Goal: Transaction & Acquisition: Purchase product/service

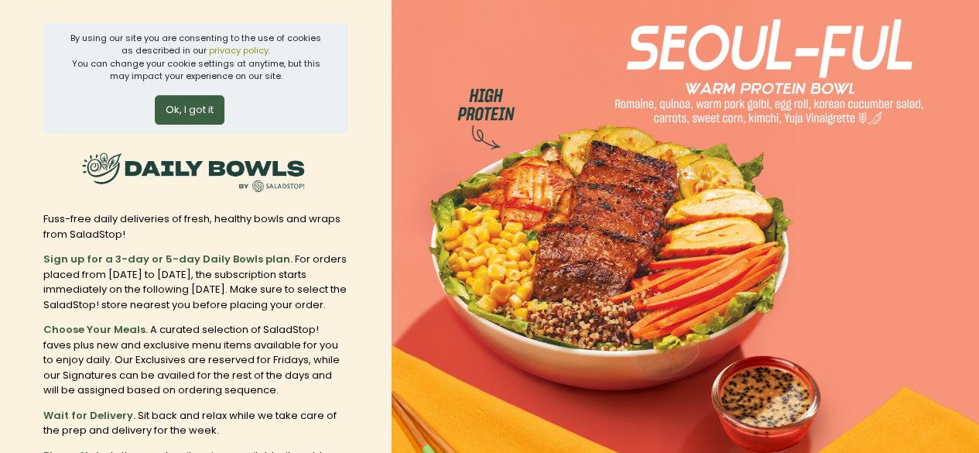
click at [204, 109] on button "Ok, I got it" at bounding box center [190, 109] width 70 height 29
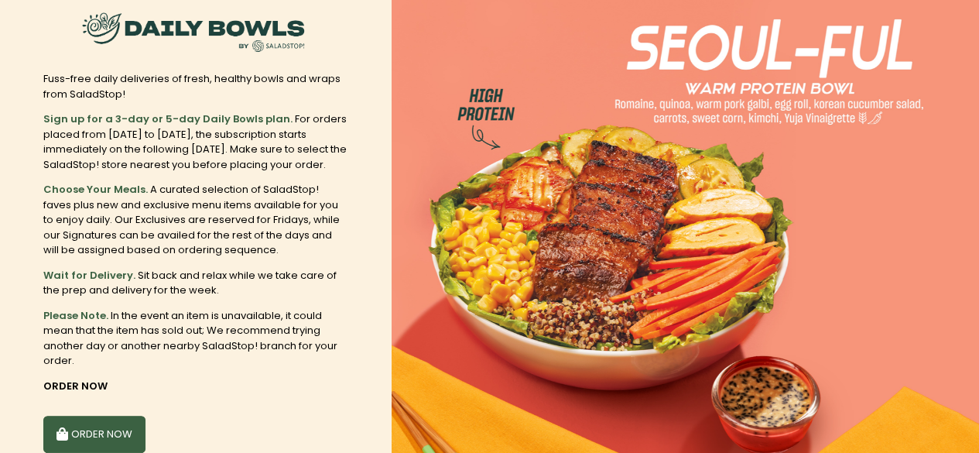
scroll to position [77, 0]
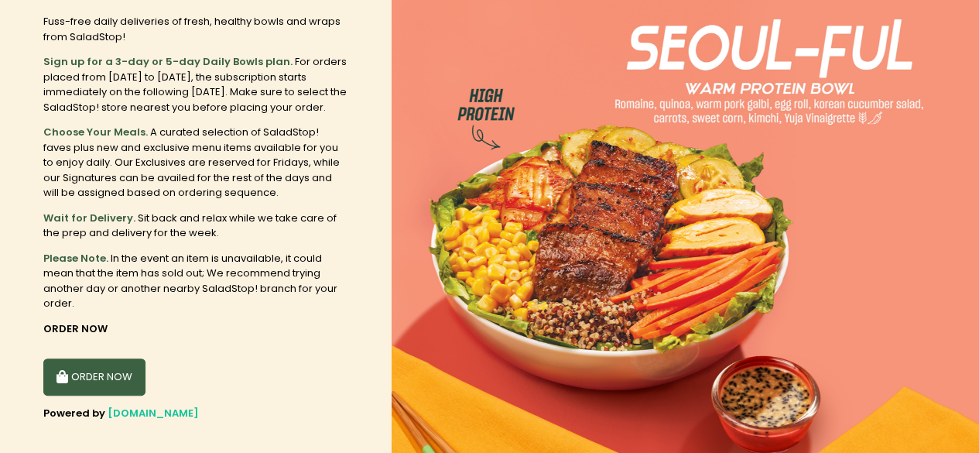
click at [110, 361] on button "ORDER NOW" at bounding box center [94, 376] width 102 height 37
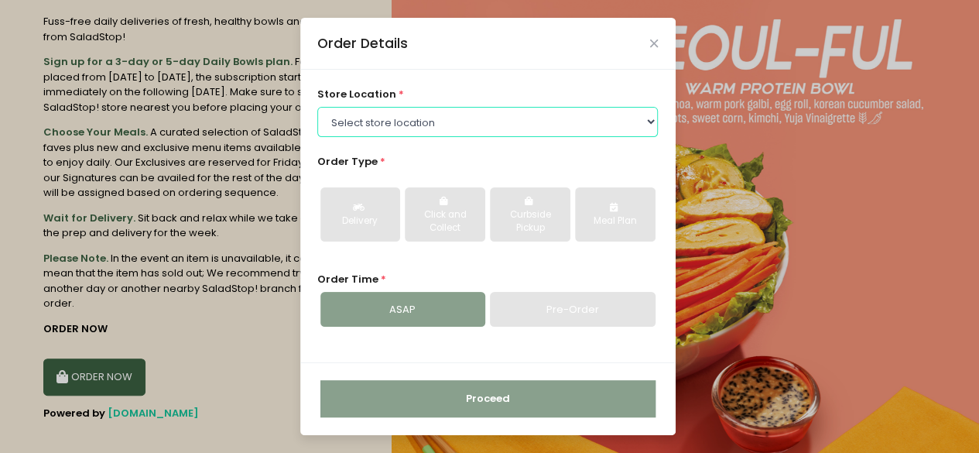
click at [490, 128] on select "Select store location [GEOGRAPHIC_DATA] [PERSON_NAME][GEOGRAPHIC_DATA] [GEOGRAP…" at bounding box center [487, 121] width 340 height 29
select select "63a9723d37b89823b733ab85"
click at [317, 107] on select "Select store location [GEOGRAPHIC_DATA] [PERSON_NAME][GEOGRAPHIC_DATA] [GEOGRAP…" at bounding box center [487, 121] width 340 height 29
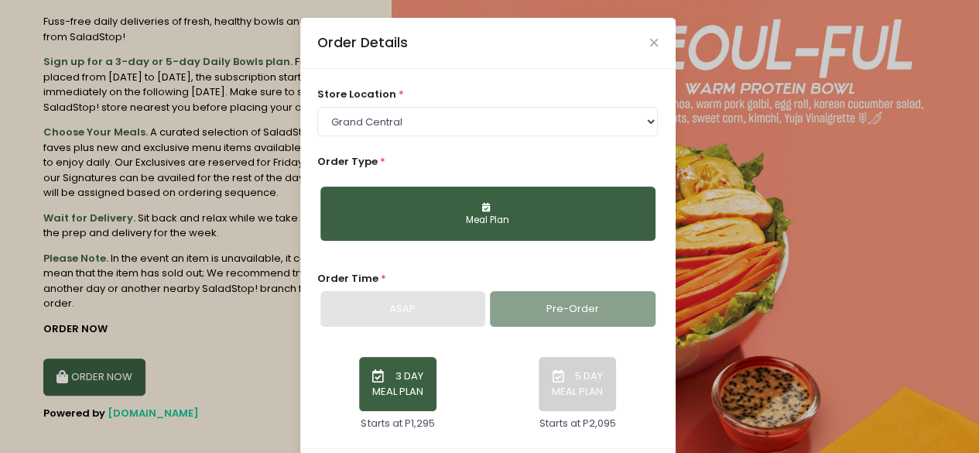
click at [511, 212] on button "Meal Plan" at bounding box center [487, 213] width 335 height 54
click at [493, 210] on button "Meal Plan" at bounding box center [487, 213] width 335 height 54
click at [535, 312] on div "Pre-Order" at bounding box center [572, 309] width 165 height 36
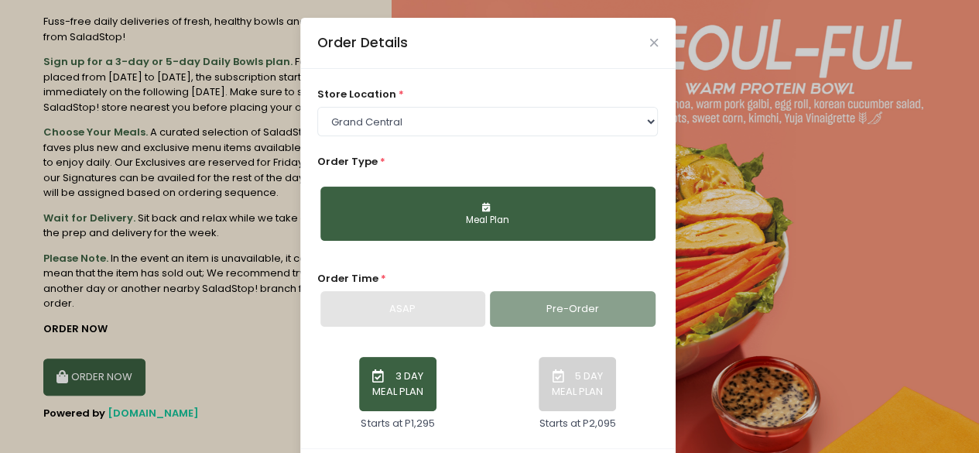
click at [384, 298] on div "ASAP" at bounding box center [402, 309] width 165 height 36
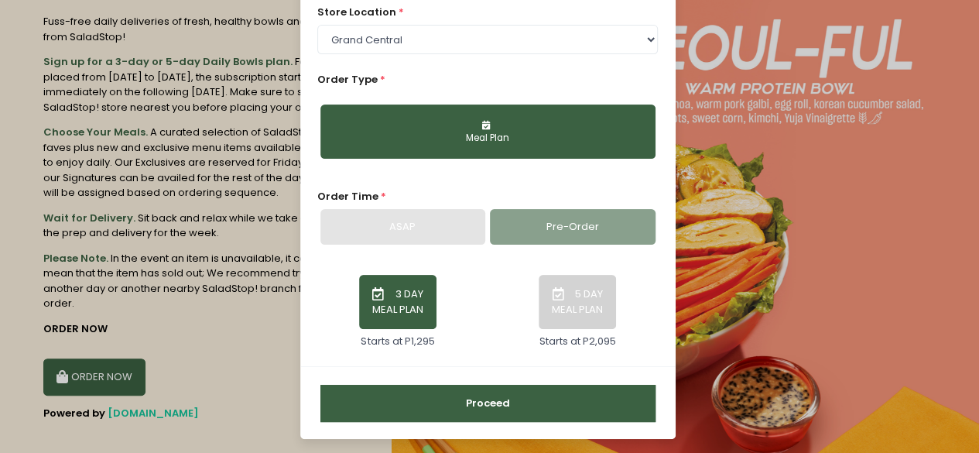
scroll to position [84, 0]
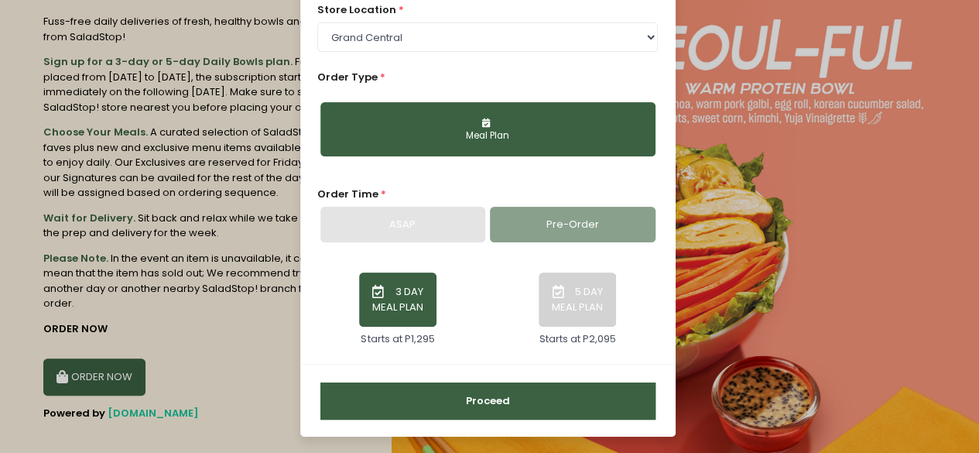
click at [515, 123] on button "Meal Plan" at bounding box center [487, 129] width 335 height 54
click at [435, 118] on button "Meal Plan" at bounding box center [487, 129] width 335 height 54
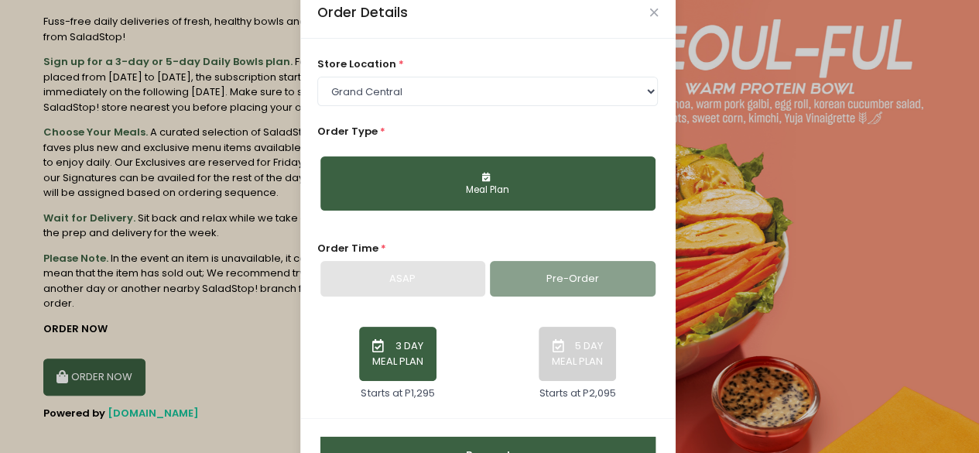
scroll to position [7, 0]
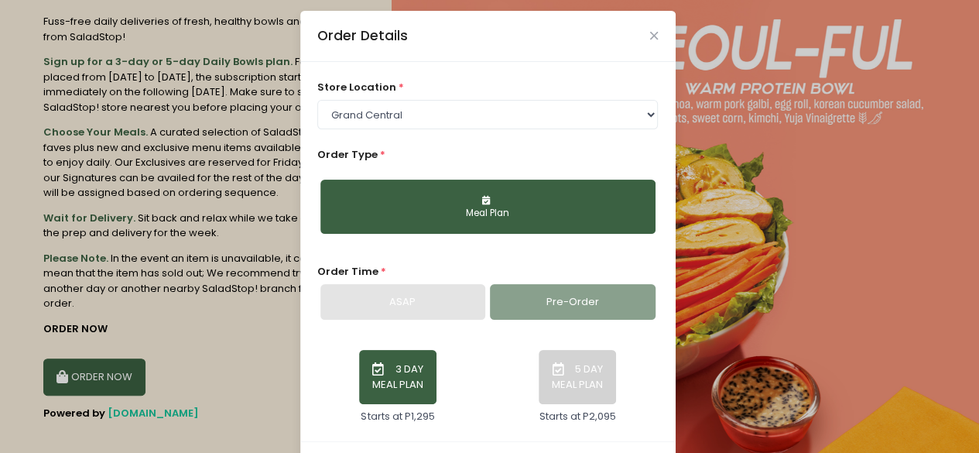
click at [587, 312] on div "Pre-Order" at bounding box center [572, 302] width 165 height 36
click at [386, 309] on div "ASAP" at bounding box center [402, 302] width 165 height 36
click at [404, 383] on button "3 DAY MEAL PLAN" at bounding box center [397, 377] width 77 height 54
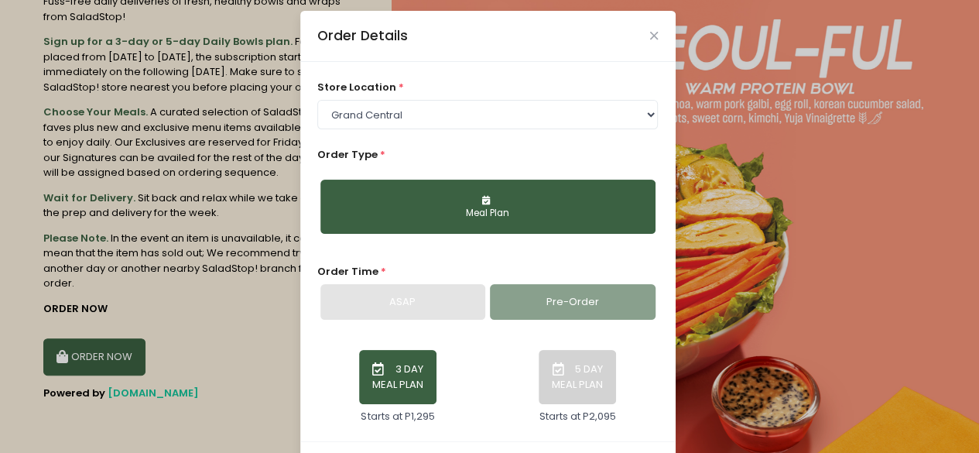
scroll to position [0, 0]
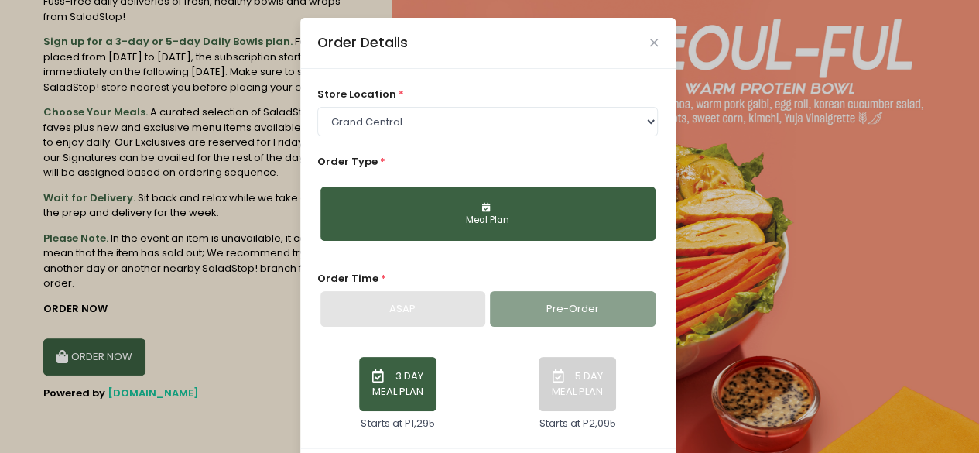
click at [570, 204] on button "Meal Plan" at bounding box center [487, 213] width 335 height 54
click at [563, 205] on button "Meal Plan" at bounding box center [487, 213] width 335 height 54
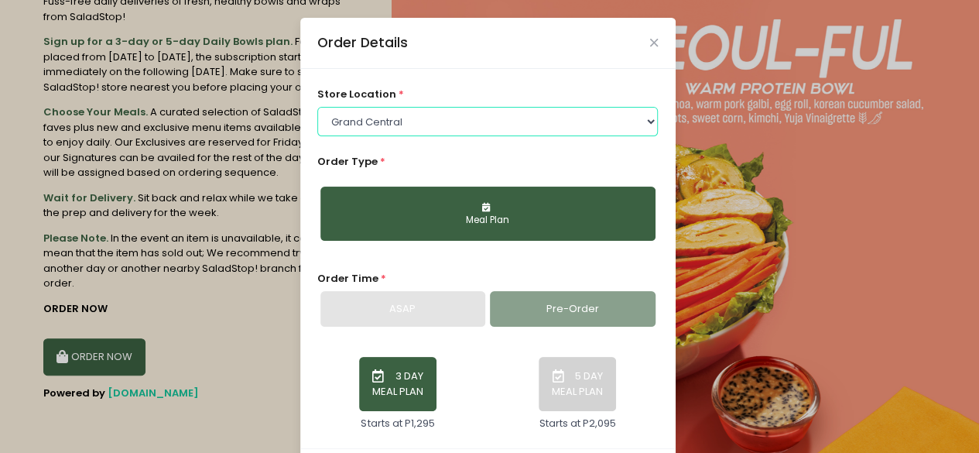
click at [568, 131] on select "Select store location [GEOGRAPHIC_DATA] [PERSON_NAME][GEOGRAPHIC_DATA] [GEOGRAP…" at bounding box center [487, 121] width 340 height 29
click at [317, 107] on select "Select store location [GEOGRAPHIC_DATA] [PERSON_NAME][GEOGRAPHIC_DATA] [GEOGRAP…" at bounding box center [487, 121] width 340 height 29
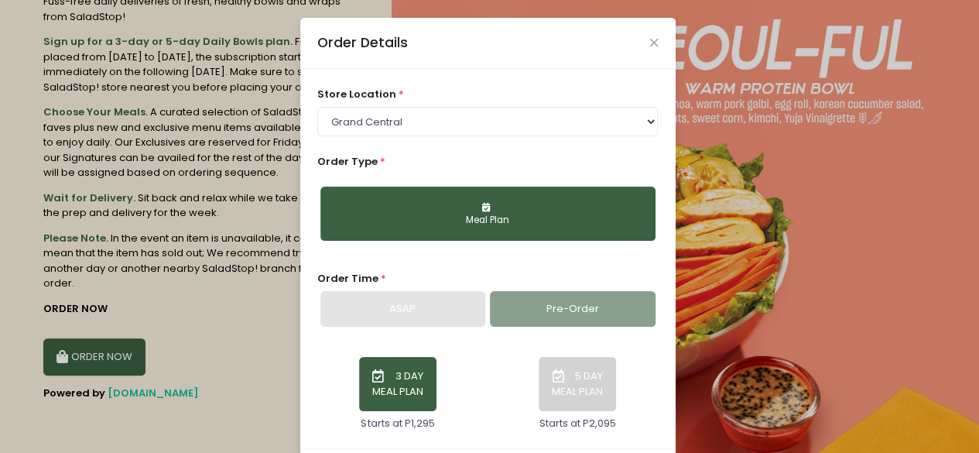
click at [429, 228] on button "Meal Plan" at bounding box center [487, 213] width 335 height 54
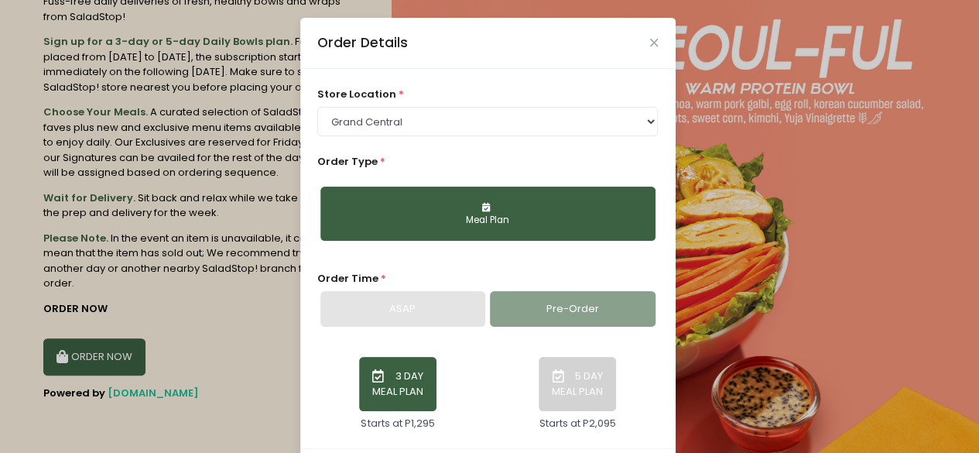
click at [547, 300] on div "Pre-Order" at bounding box center [572, 309] width 165 height 36
drag, startPoint x: 547, startPoint y: 300, endPoint x: 445, endPoint y: 301, distance: 102.1
click at [545, 302] on div "Pre-Order" at bounding box center [572, 309] width 165 height 36
click at [444, 301] on div "ASAP" at bounding box center [402, 309] width 165 height 36
click at [551, 364] on button "5 DAY MEAL PLAN" at bounding box center [577, 384] width 77 height 54
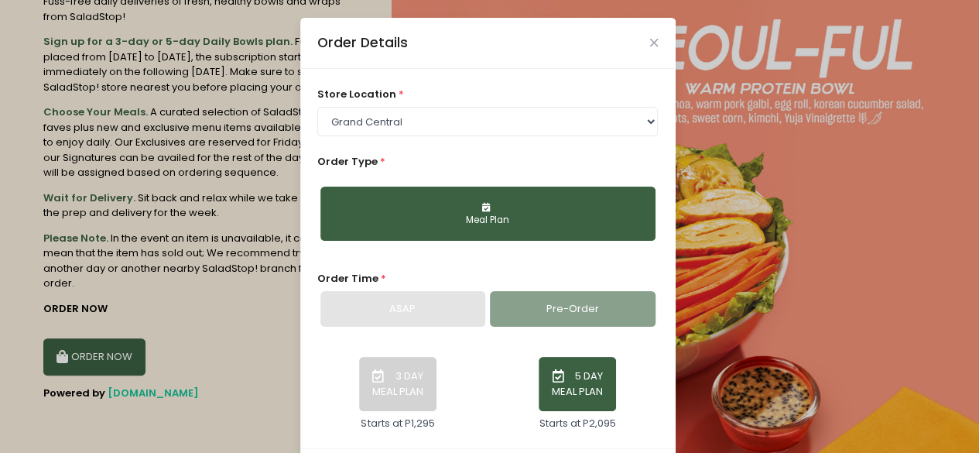
click at [344, 405] on div "3 DAY MEAL PLAN Starts at P1,295" at bounding box center [398, 387] width 180 height 87
click at [387, 385] on button "3 DAY MEAL PLAN" at bounding box center [397, 384] width 77 height 54
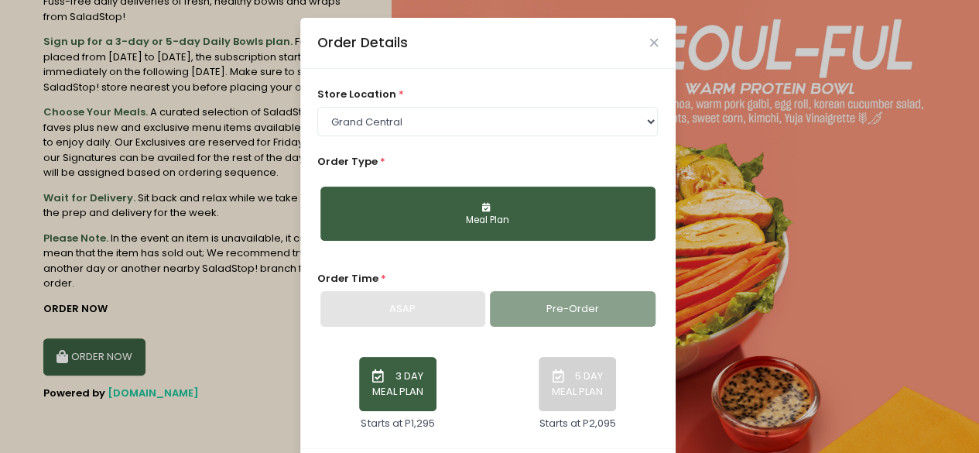
click at [419, 306] on div "ASAP" at bounding box center [402, 309] width 165 height 36
click at [540, 316] on div "Pre-Order" at bounding box center [572, 309] width 165 height 36
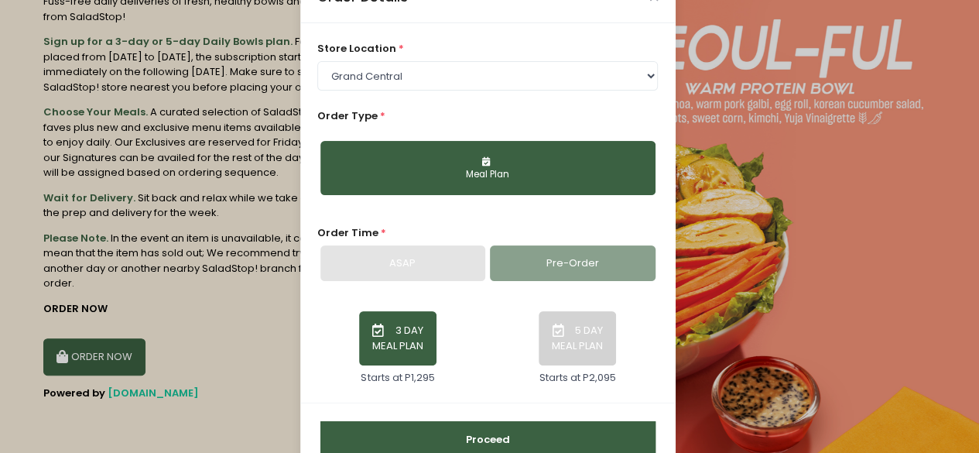
scroll to position [84, 0]
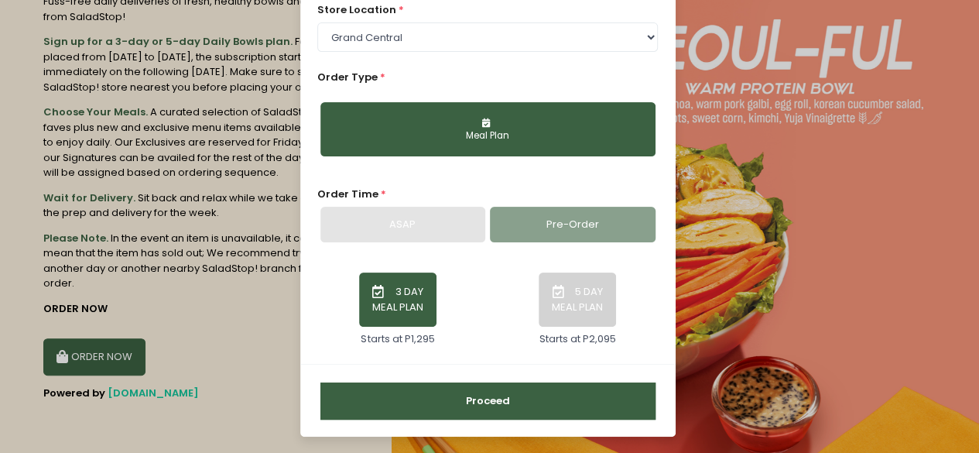
click at [476, 389] on button "Proceed" at bounding box center [487, 400] width 335 height 37
